Goal: Entertainment & Leisure: Consume media (video, audio)

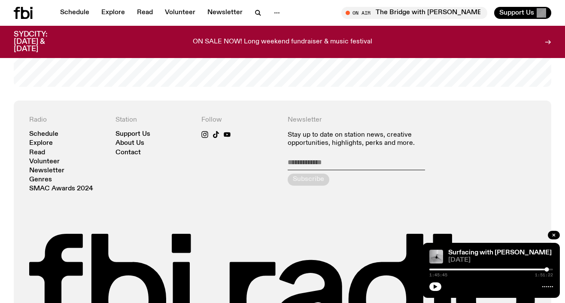
scroll to position [1845, 0]
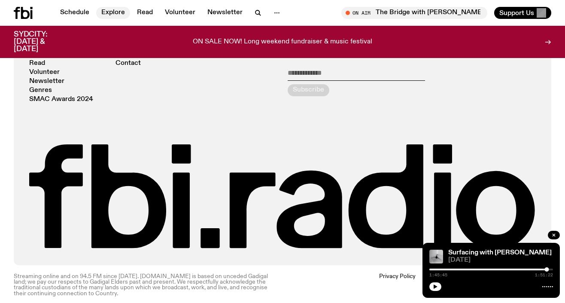
click at [115, 12] on link "Explore" at bounding box center [113, 13] width 34 height 12
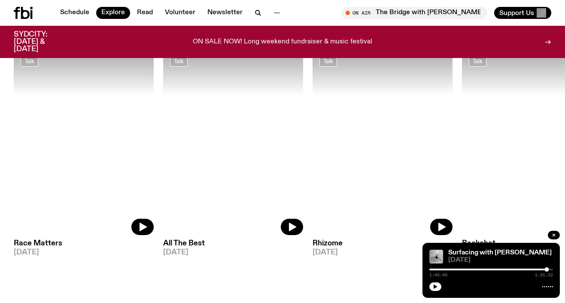
scroll to position [974, 0]
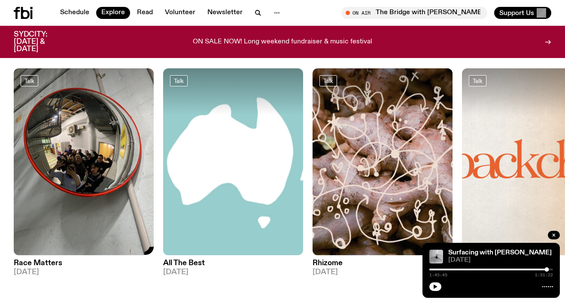
click at [97, 152] on img at bounding box center [84, 161] width 140 height 187
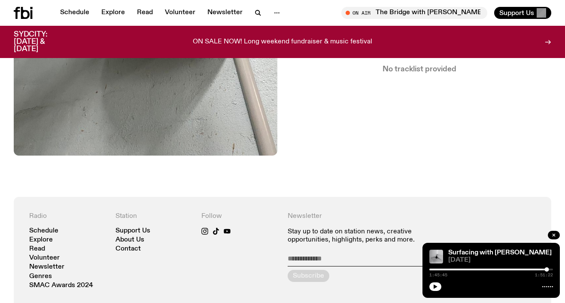
scroll to position [178, 0]
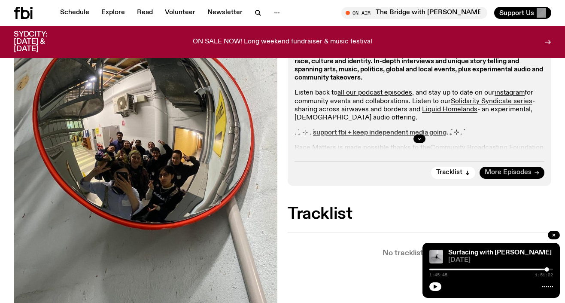
click at [501, 167] on link "More Episodes" at bounding box center [511, 173] width 65 height 12
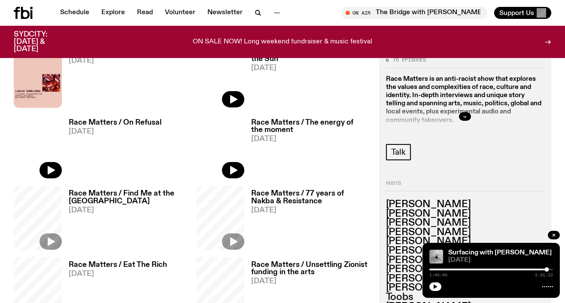
scroll to position [467, 0]
